Goal: Information Seeking & Learning: Learn about a topic

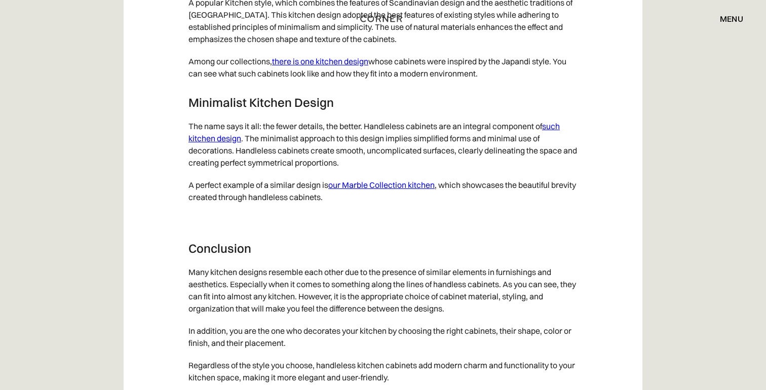
scroll to position [5326, 0]
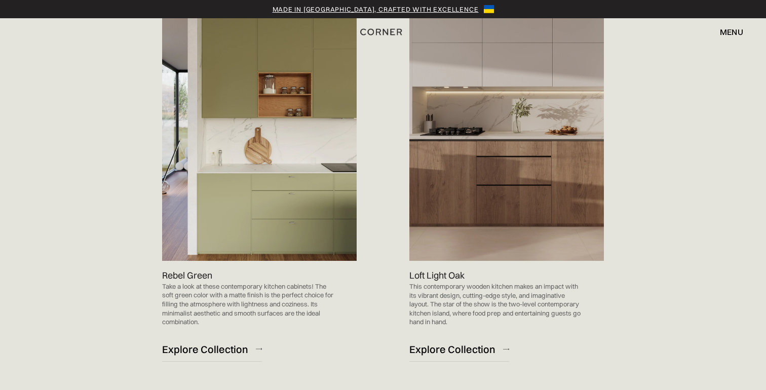
scroll to position [1032, 0]
click at [437, 346] on div "Explore Collection" at bounding box center [453, 351] width 86 height 14
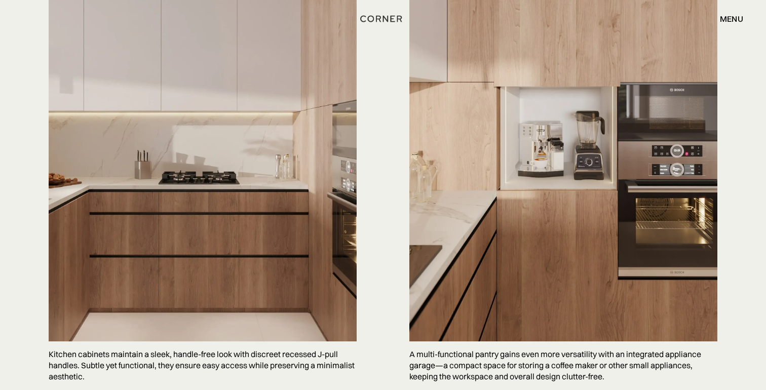
scroll to position [2903, 0]
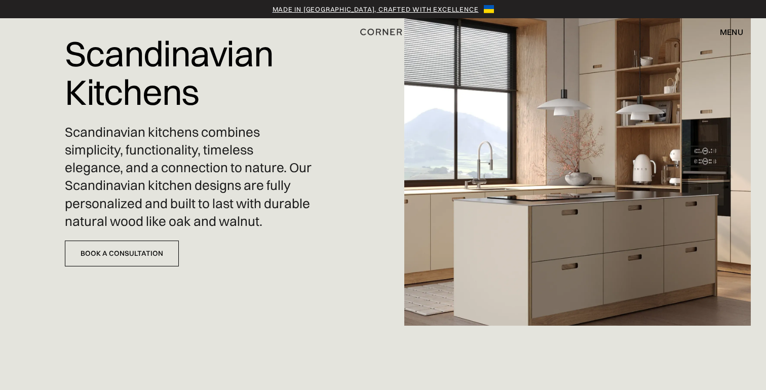
scroll to position [77, 0]
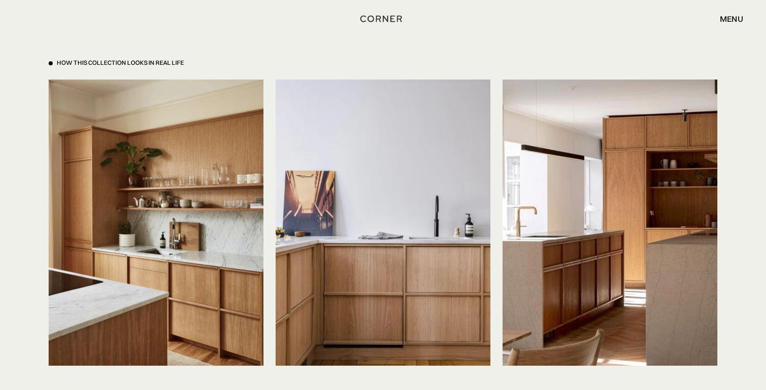
scroll to position [2329, 0]
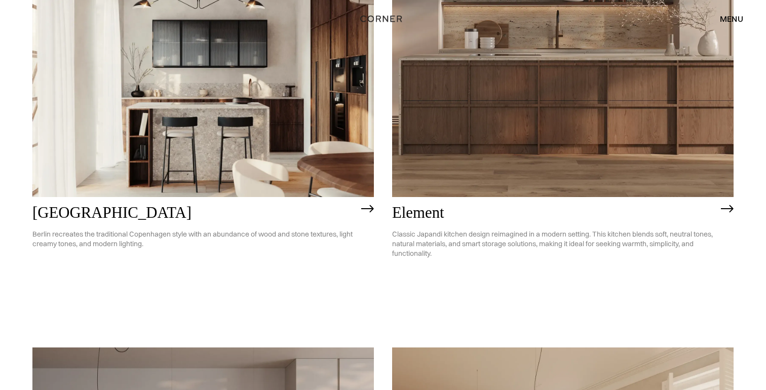
scroll to position [650, 0]
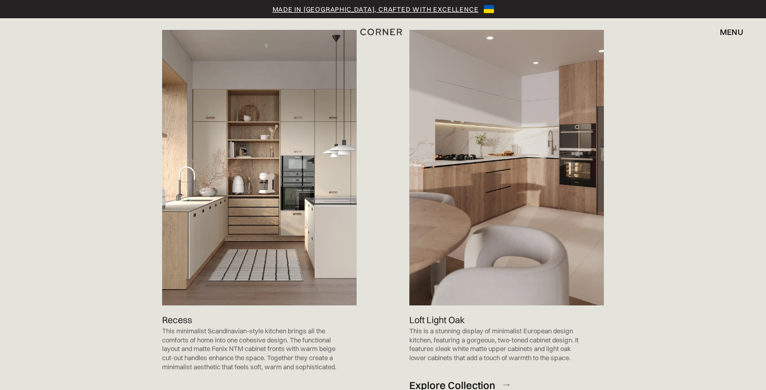
scroll to position [548, 0]
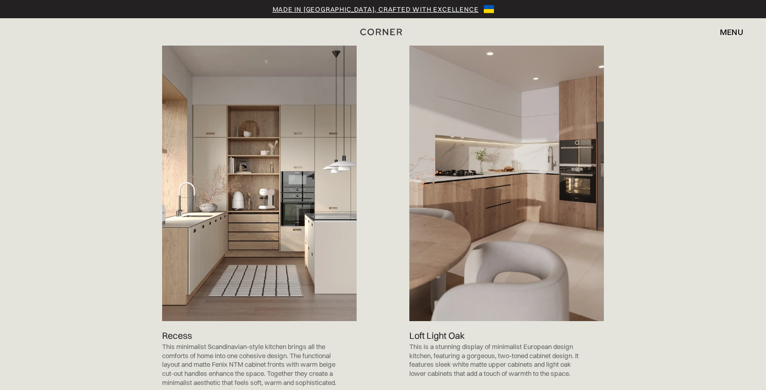
click at [438, 249] on img at bounding box center [507, 184] width 195 height 276
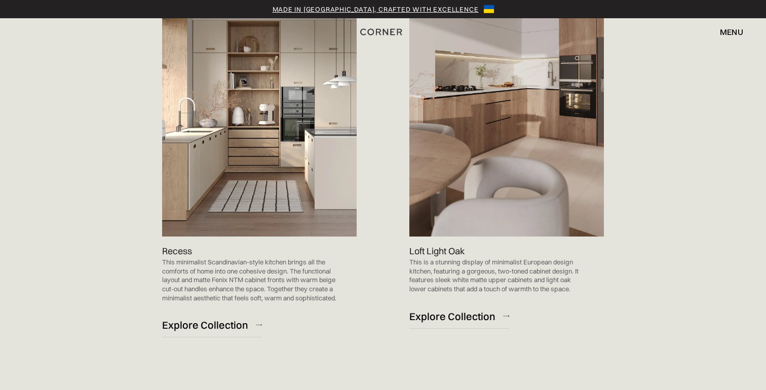
scroll to position [657, 0]
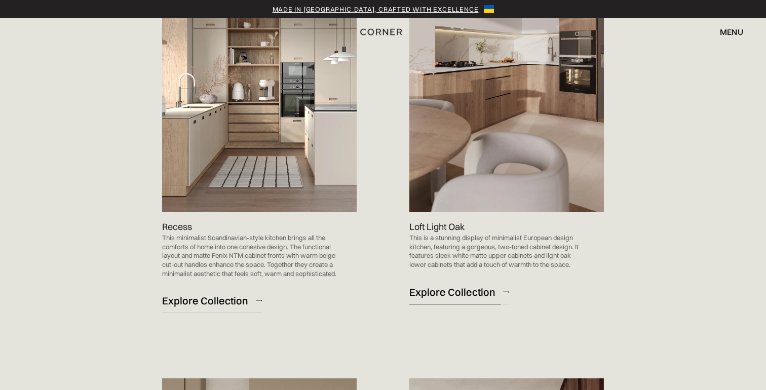
click at [431, 292] on div "Explore Collection" at bounding box center [453, 292] width 86 height 14
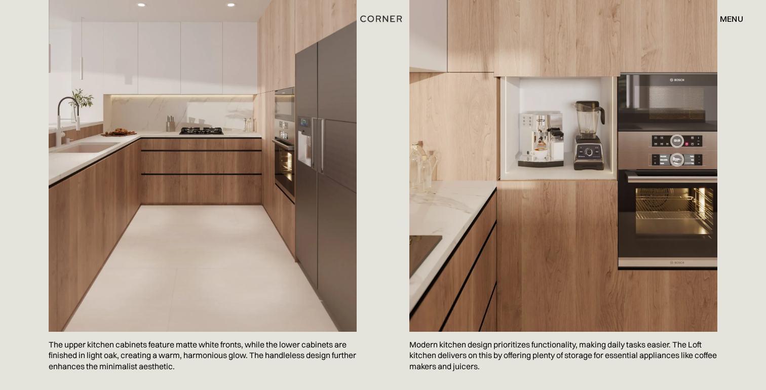
scroll to position [635, 0]
